Goal: Find specific page/section: Find specific page/section

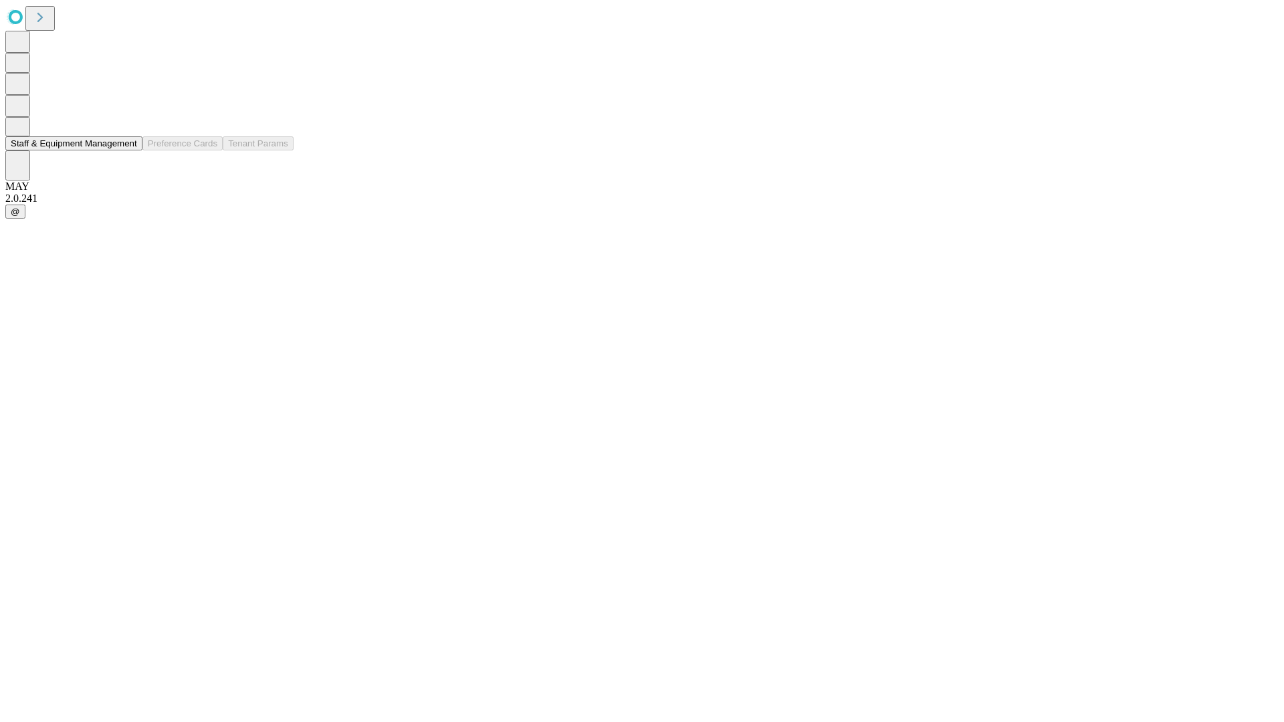
click at [128, 150] on button "Staff & Equipment Management" at bounding box center [73, 143] width 137 height 14
